Goal: Find specific page/section: Find specific page/section

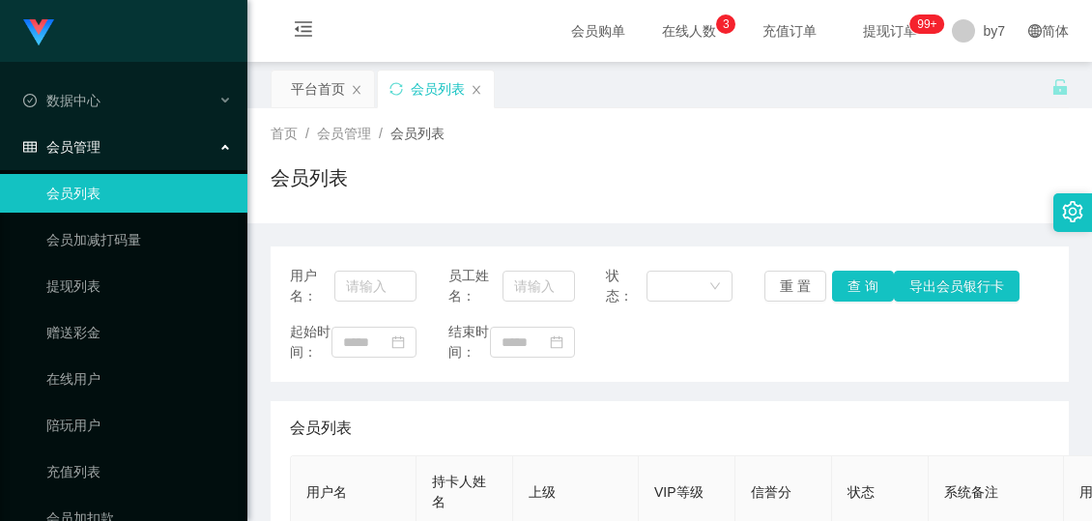
scroll to position [290, 0]
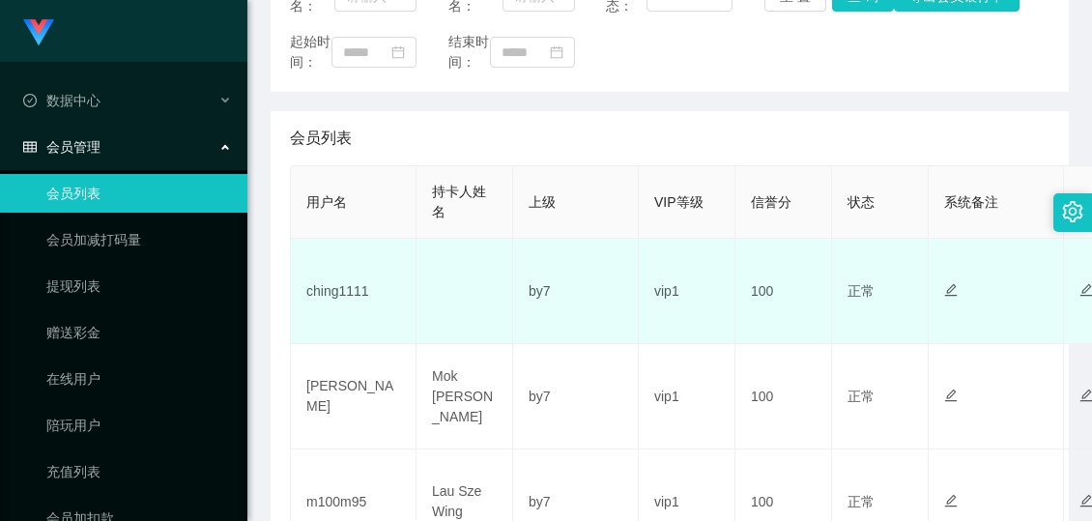
click at [328, 309] on td "ching1111" at bounding box center [354, 291] width 126 height 105
copy td "ching1111"
click at [350, 312] on td "ching1111" at bounding box center [354, 291] width 126 height 105
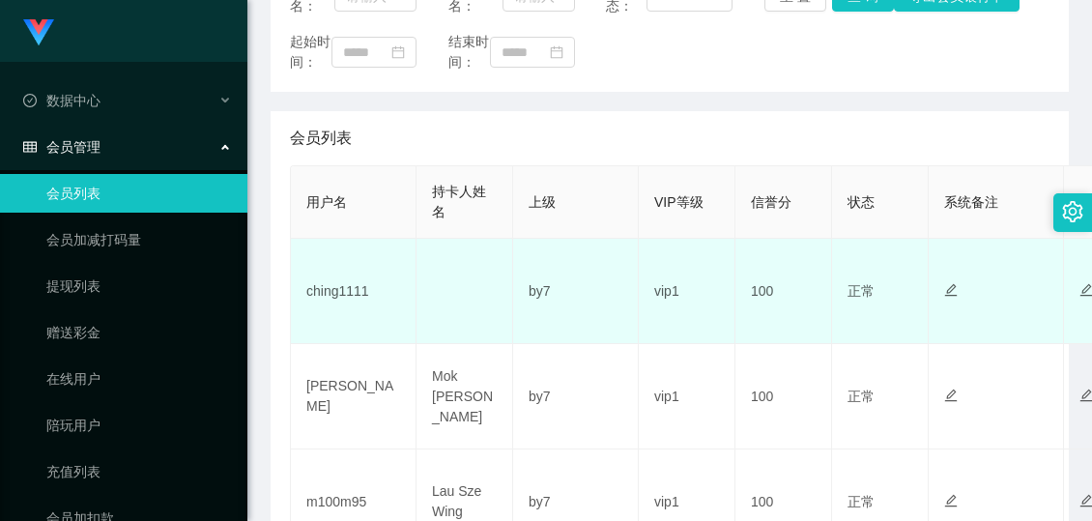
click at [337, 306] on td "ching1111" at bounding box center [354, 291] width 126 height 105
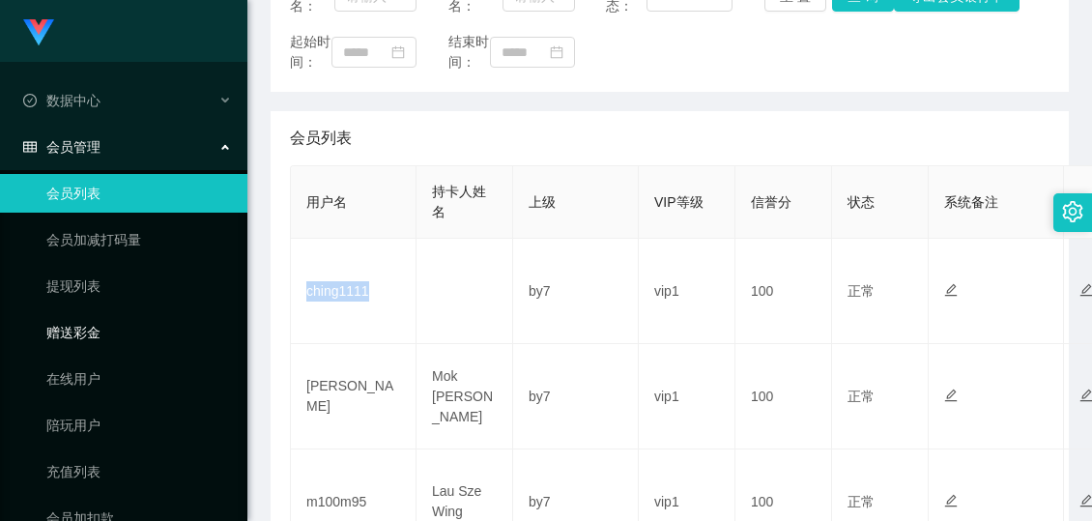
copy td "ching1111"
